Goal: Transaction & Acquisition: Subscribe to service/newsletter

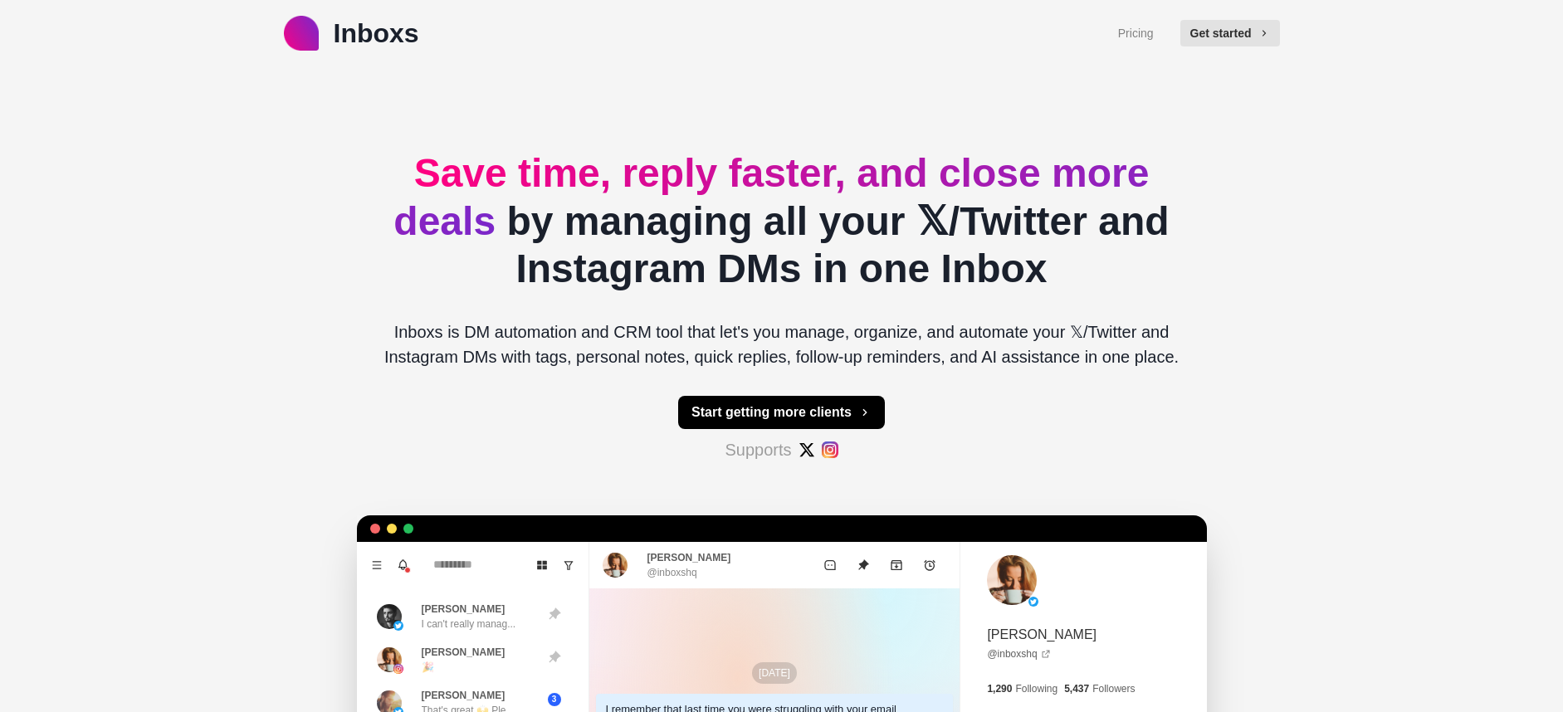
click at [869, 406] on icon "button" at bounding box center [864, 412] width 13 height 13
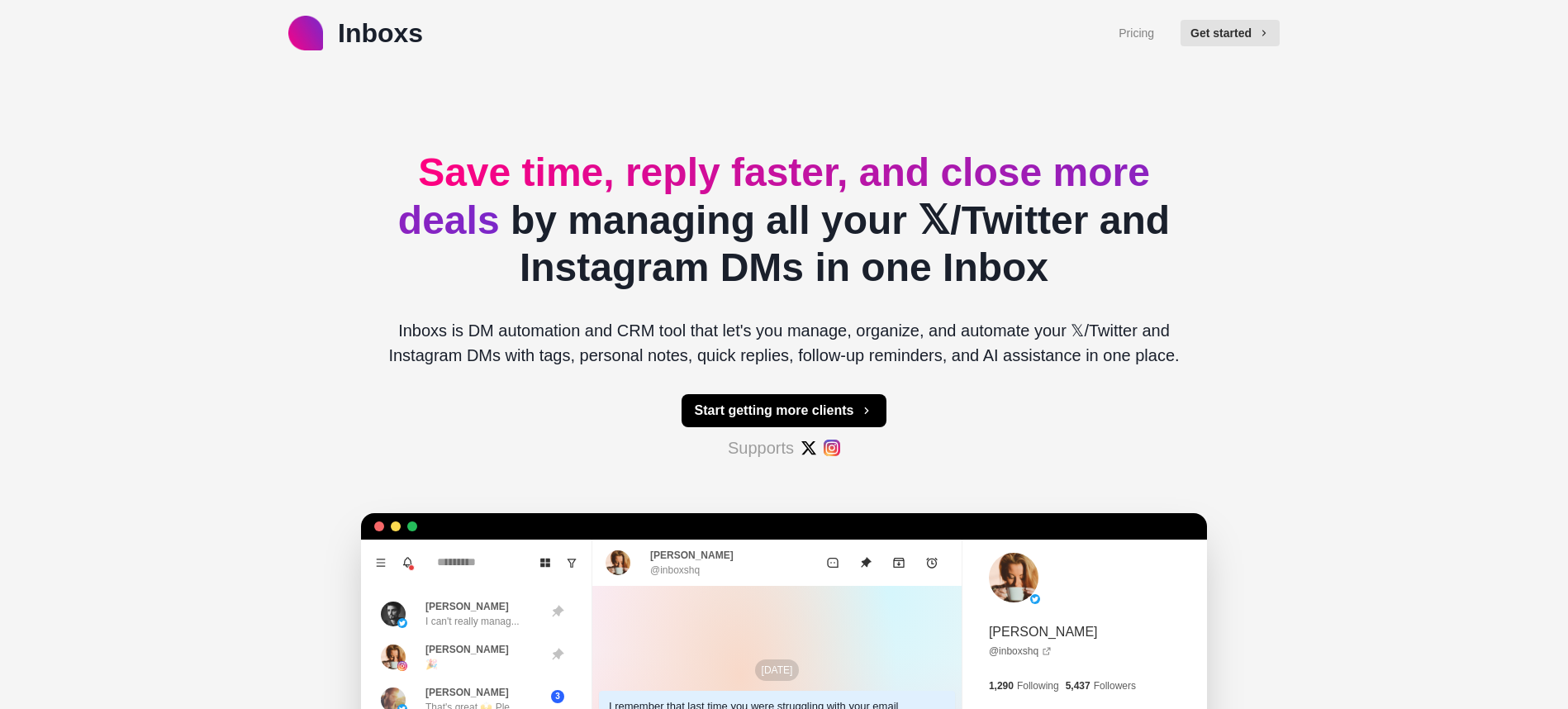
type textarea "*"
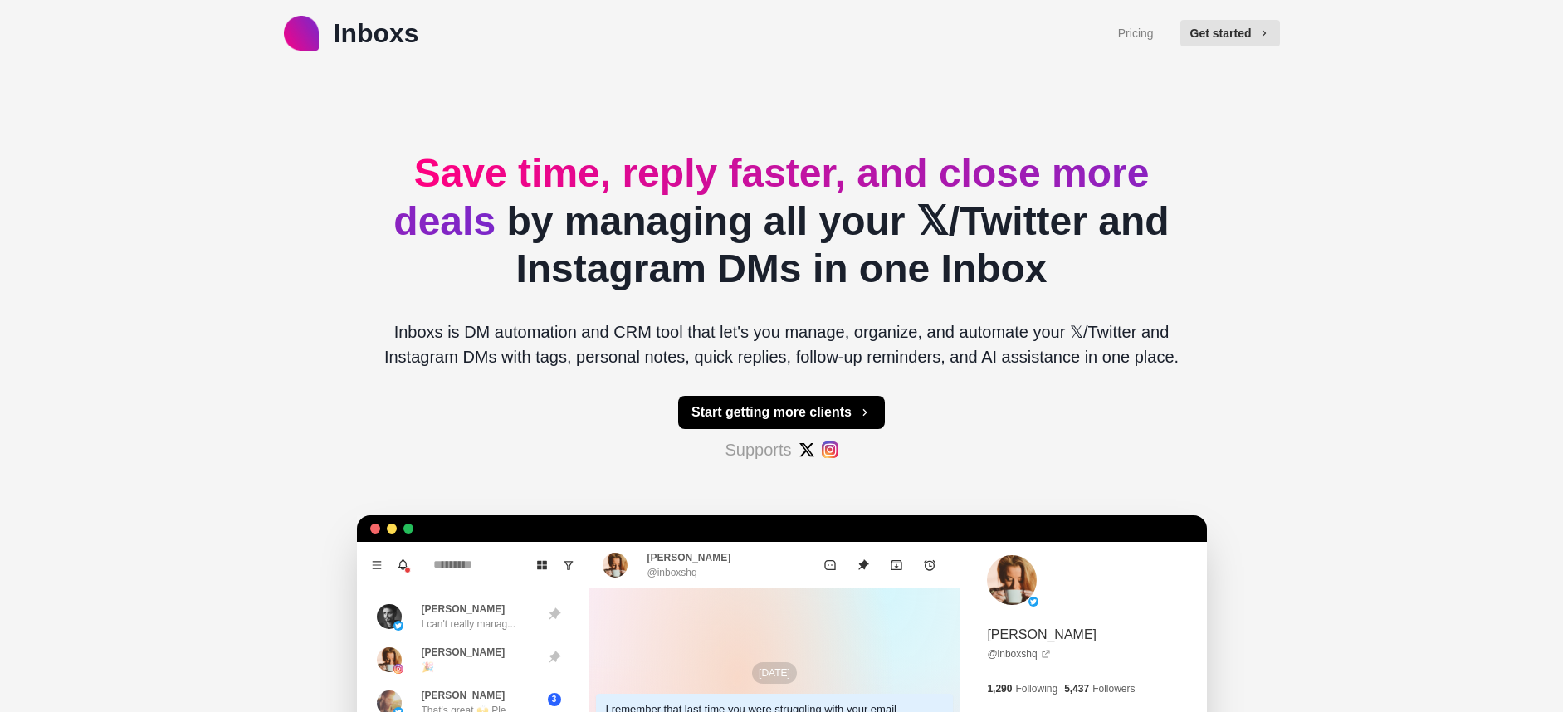
click at [1224, 37] on button "Get started" at bounding box center [1230, 33] width 100 height 27
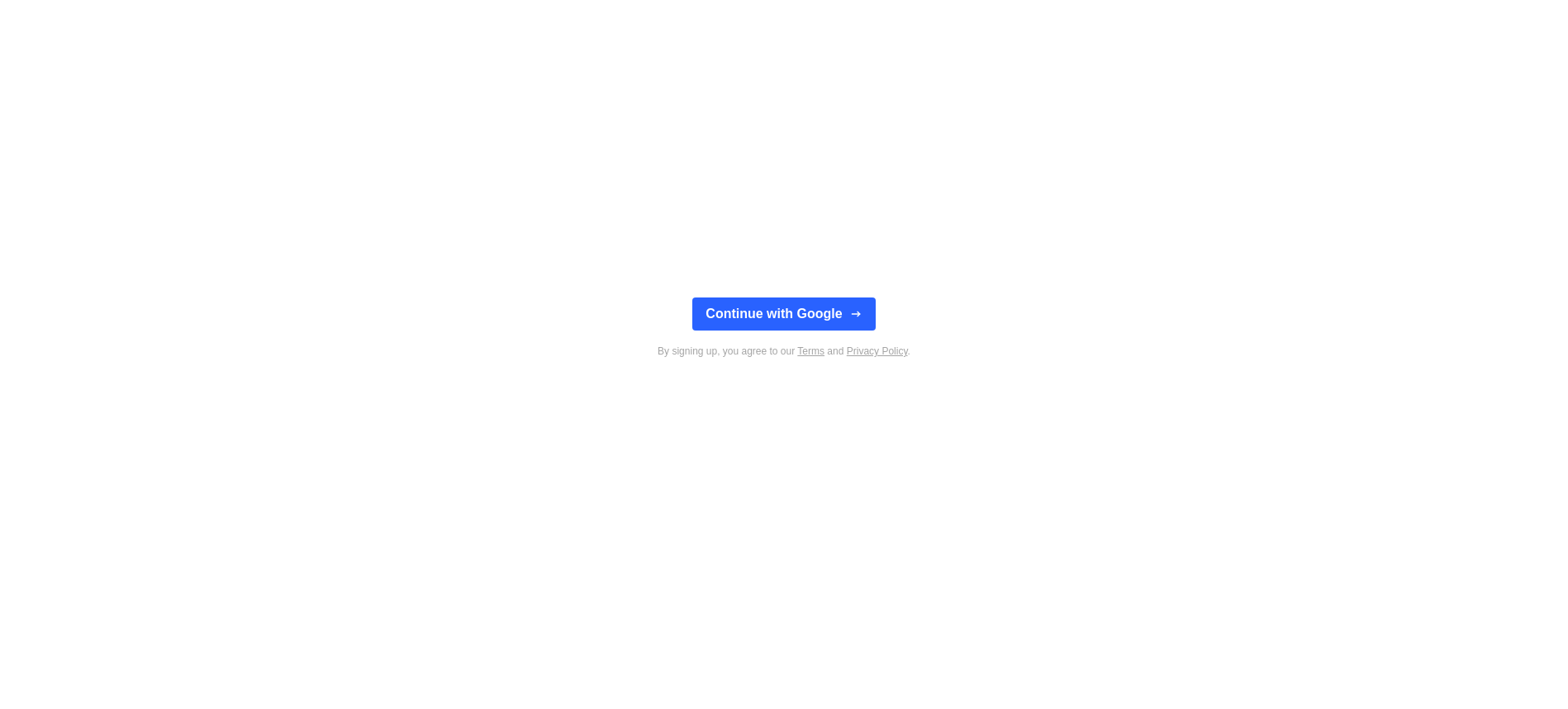
click at [827, 314] on button "Continue with Google" at bounding box center [783, 314] width 182 height 33
